Goal: Entertainment & Leisure: Consume media (video, audio)

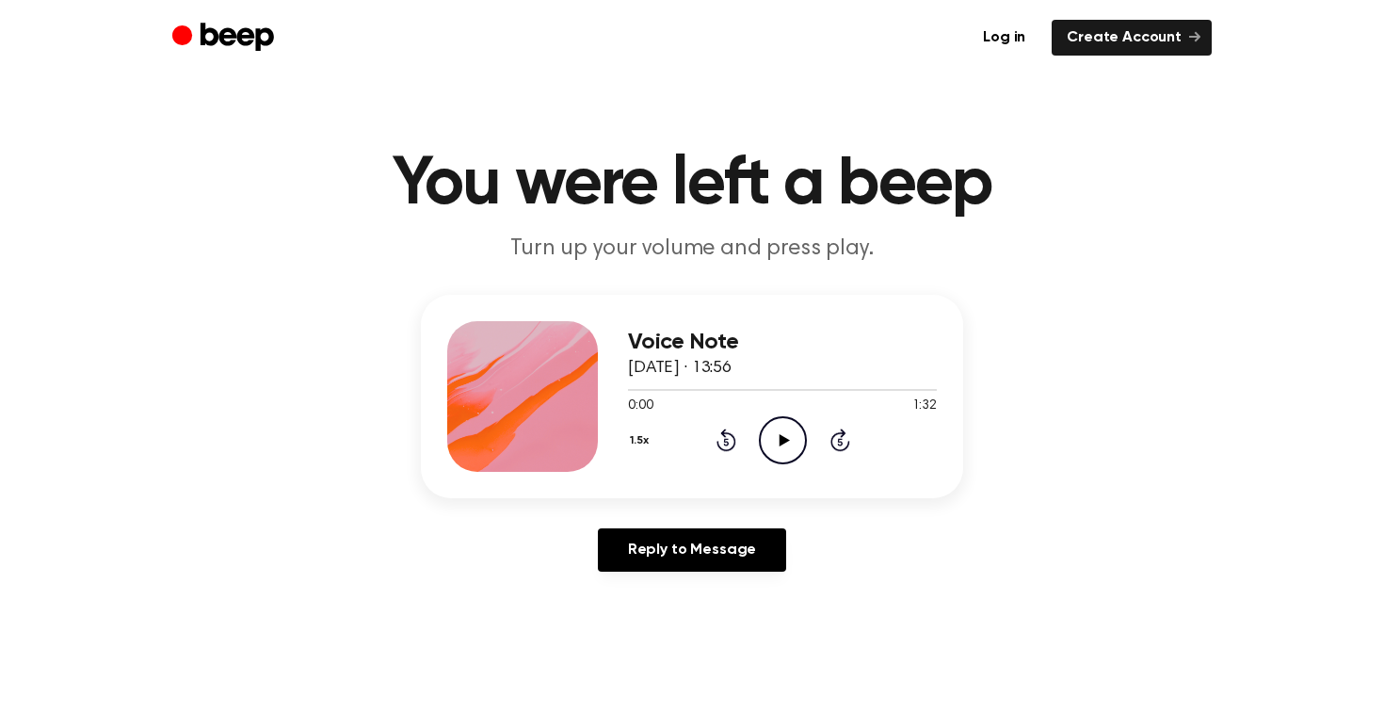
click at [765, 421] on icon "Play Audio" at bounding box center [783, 440] width 48 height 48
click at [1280, 526] on div "Voice Note 17 August 2025 · 13:56 0:00 1:32 Your browser does not support the […" at bounding box center [692, 441] width 1339 height 292
click at [771, 440] on icon "Pause Audio" at bounding box center [783, 440] width 48 height 48
click at [771, 440] on icon "Play Audio" at bounding box center [783, 440] width 48 height 48
click at [795, 457] on icon "Play Audio" at bounding box center [783, 440] width 48 height 48
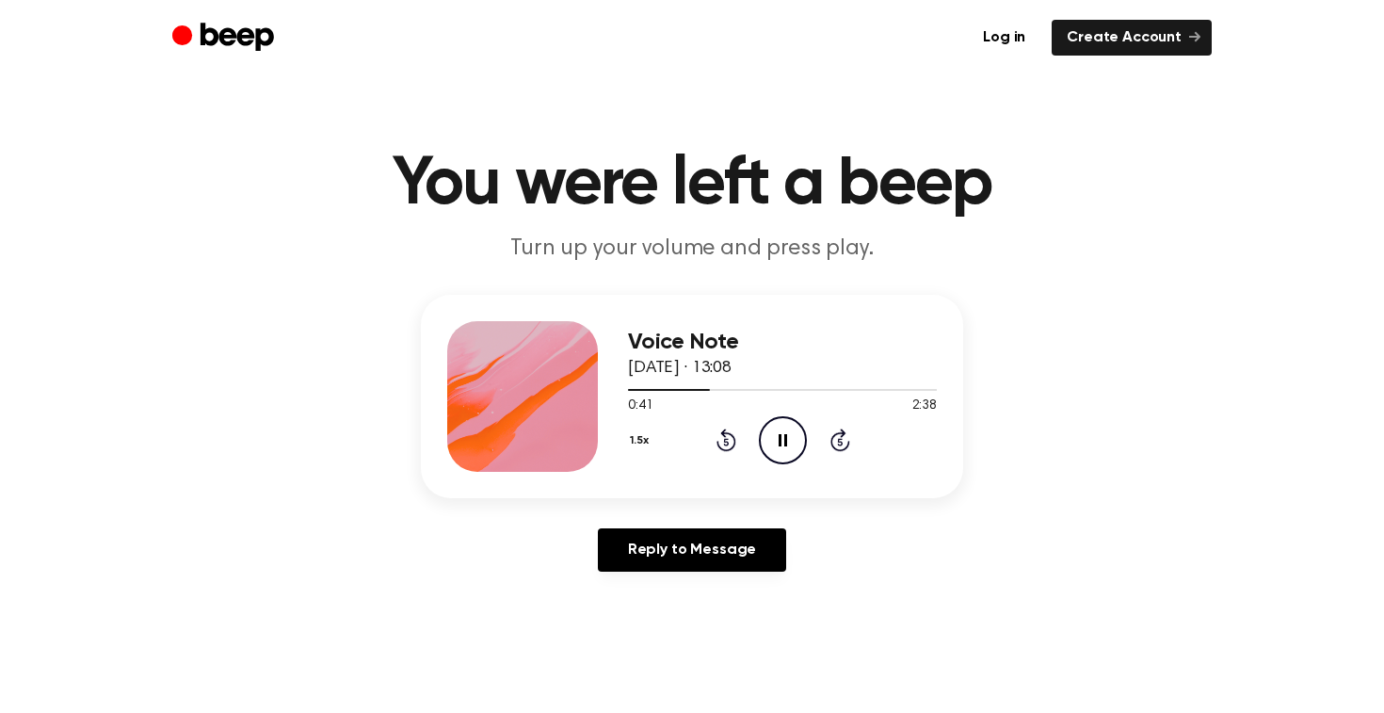
click at [782, 428] on icon "Pause Audio" at bounding box center [783, 440] width 48 height 48
click at [785, 445] on icon "Play Audio" at bounding box center [783, 440] width 48 height 48
click at [778, 459] on icon "Play Audio" at bounding box center [783, 440] width 48 height 48
click at [719, 389] on div at bounding box center [698, 390] width 140 height 2
click at [787, 431] on icon "Pause Audio" at bounding box center [783, 440] width 48 height 48
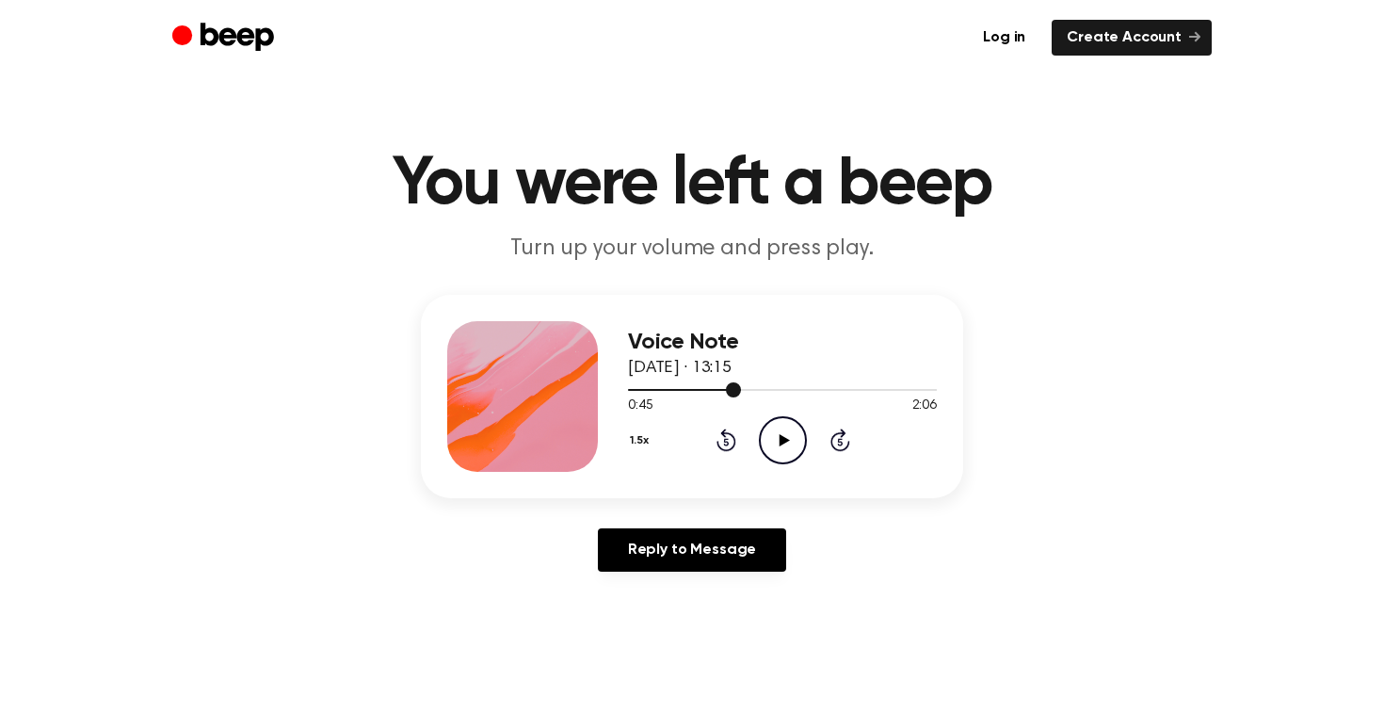
drag, startPoint x: 667, startPoint y: 393, endPoint x: 615, endPoint y: 393, distance: 52.7
click at [615, 393] on div "Voice Note 17 August 2025 · 13:15 0:45 2:06 Your browser does not support the […" at bounding box center [692, 396] width 542 height 203
drag, startPoint x: 638, startPoint y: 393, endPoint x: 629, endPoint y: 393, distance: 9.5
click at [629, 393] on div at bounding box center [782, 388] width 309 height 15
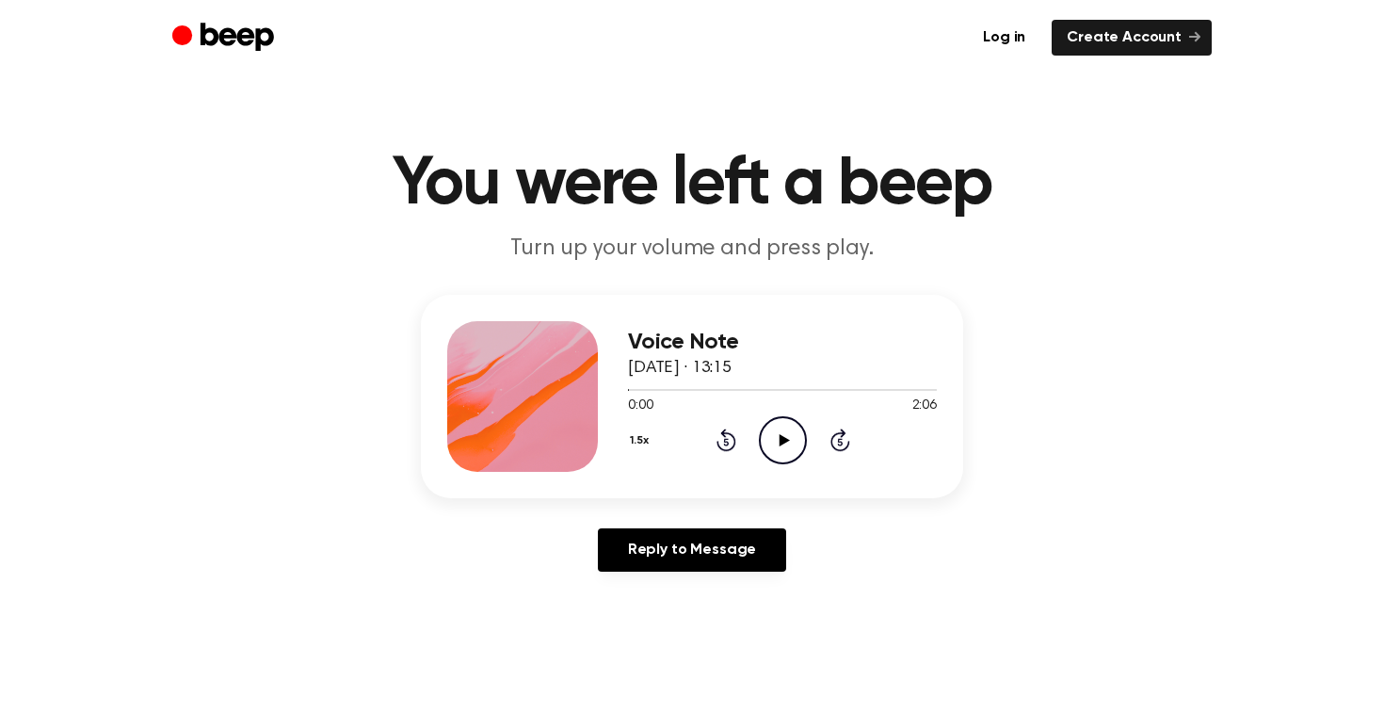
click at [782, 454] on icon "Play Audio" at bounding box center [783, 440] width 48 height 48
click at [786, 445] on icon "Play Audio" at bounding box center [783, 440] width 48 height 48
